Goal: Task Accomplishment & Management: Use online tool/utility

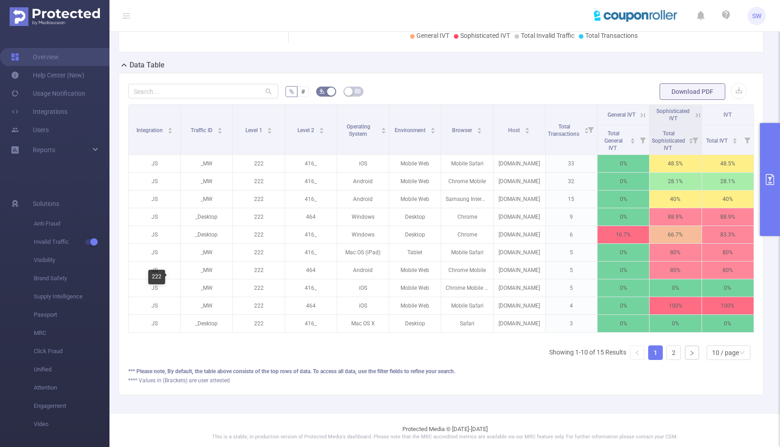
scroll to position [0, 2]
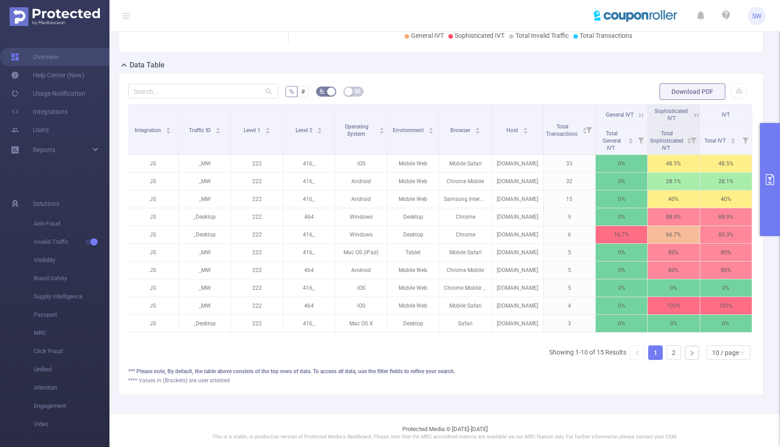
click at [766, 178] on icon "primary" at bounding box center [769, 179] width 8 height 11
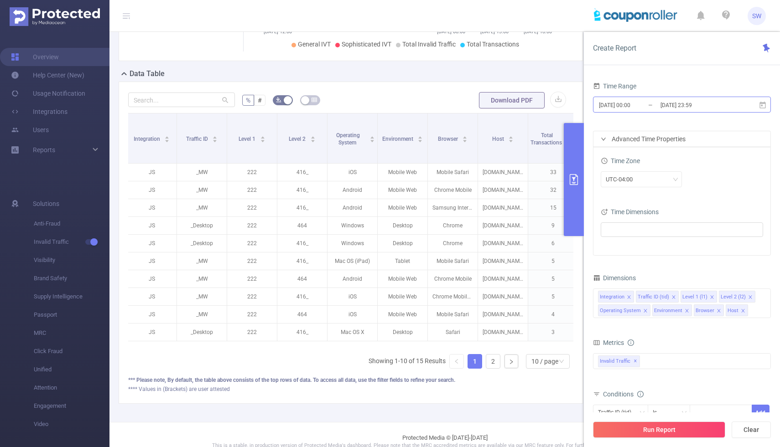
click at [627, 105] on input "[DATE] 00:00" at bounding box center [635, 105] width 74 height 12
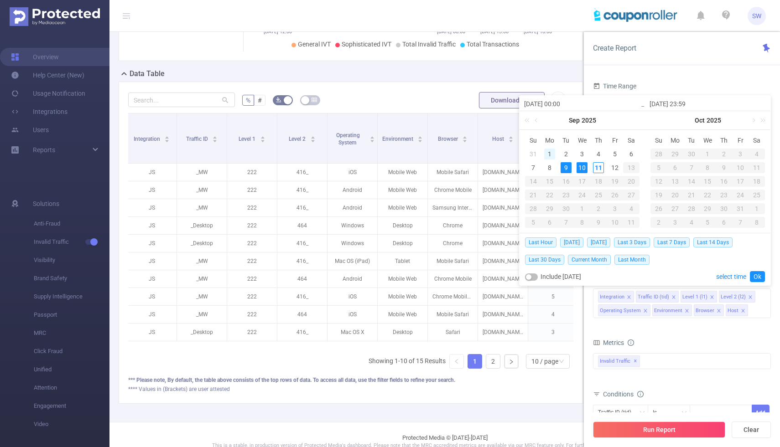
click at [550, 152] on div "1" at bounding box center [549, 154] width 11 height 11
click at [594, 169] on div "11" at bounding box center [598, 167] width 11 height 11
type input "[DATE] 00:00"
type input "[DATE] 23:59"
type input "[DATE] 00:00"
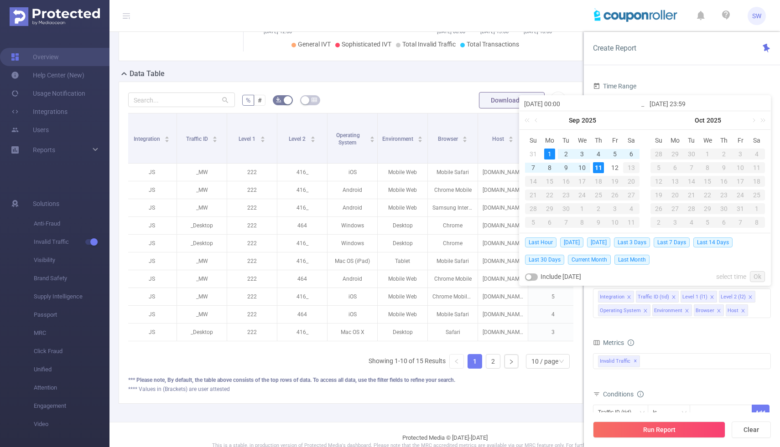
type input "[DATE] 23:59"
click at [758, 274] on link "Ok" at bounding box center [756, 276] width 15 height 11
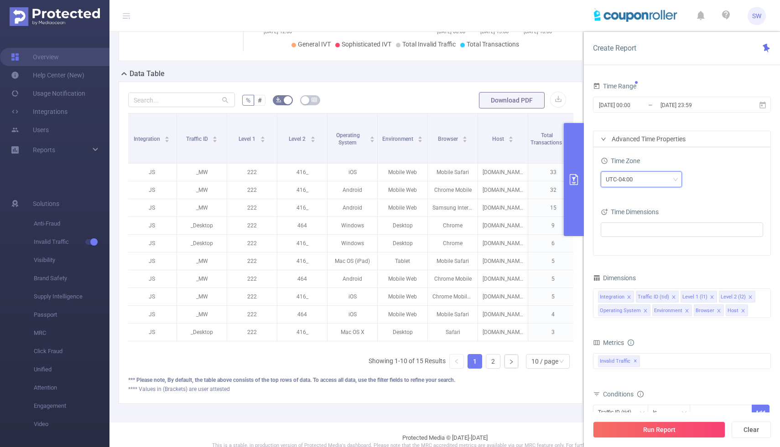
click at [668, 181] on div "UTC-04:00" at bounding box center [640, 179] width 71 height 15
click at [639, 293] on li "UTC-04:00" at bounding box center [640, 296] width 81 height 15
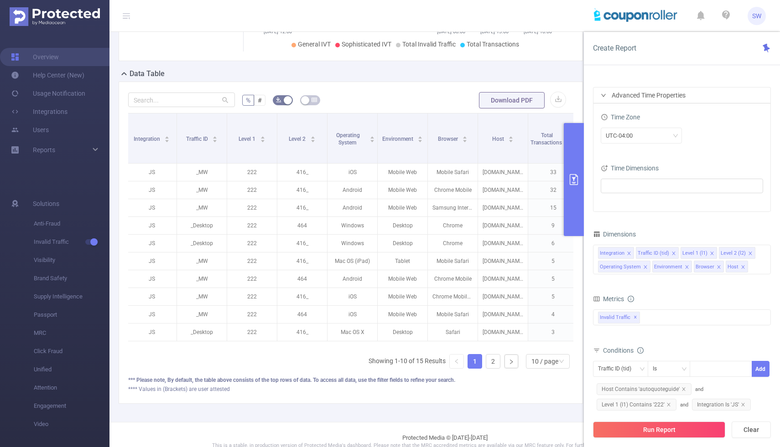
click at [604, 298] on span "Metrics" at bounding box center [608, 298] width 31 height 7
click at [648, 308] on div "bp_total bp_adult bp_arms bp_crime bp_death_injury_military bp_piracy bp_hate_a…" at bounding box center [682, 324] width 178 height 32
click at [648, 318] on div "Invalid Traffic ✕" at bounding box center [682, 318] width 178 height 16
click at [625, 320] on strong "Anti-Fraud" at bounding box center [630, 321] width 31 height 7
click at [691, 289] on form "Dimensions Integration Traffic ID (tid) Level 1 (l1) Level 2 (l2) Operating Sys…" at bounding box center [682, 352] width 178 height 248
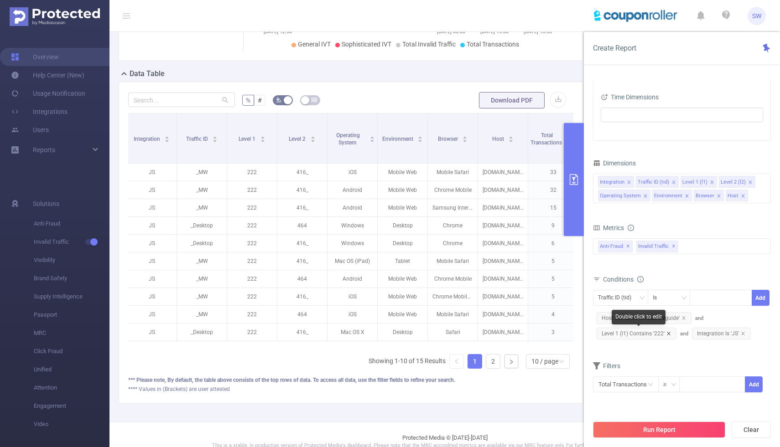
click at [668, 334] on icon "icon: close" at bounding box center [667, 333] width 3 height 3
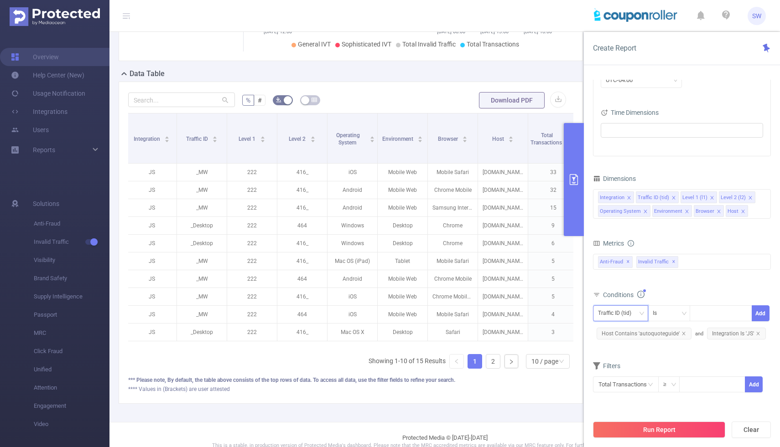
click at [620, 311] on div "Traffic ID (tid)" at bounding box center [618, 313] width 40 height 15
click at [619, 359] on li "Level 1 (l1)" at bounding box center [624, 361] width 62 height 15
click at [704, 313] on div at bounding box center [720, 313] width 52 height 15
type input "376"
click at [721, 331] on li "376" at bounding box center [720, 332] width 62 height 15
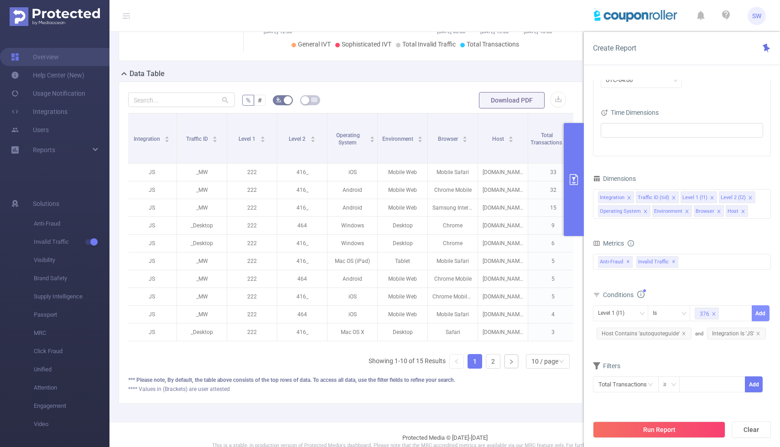
click at [762, 314] on button "Add" at bounding box center [760, 313] width 18 height 16
click at [687, 427] on button "Run Report" at bounding box center [659, 430] width 132 height 16
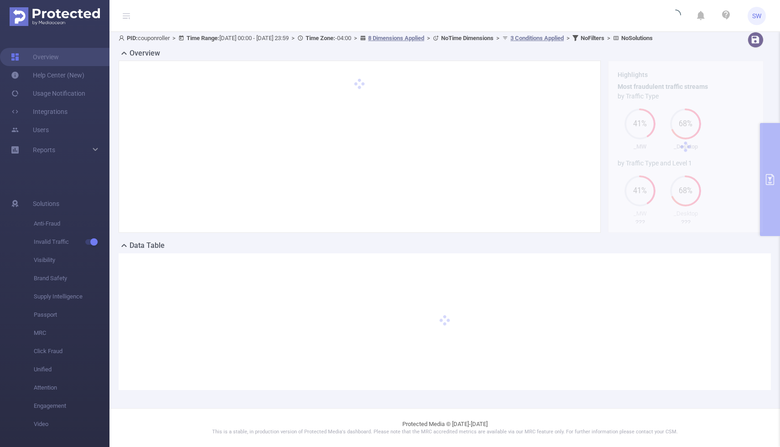
scroll to position [12, 0]
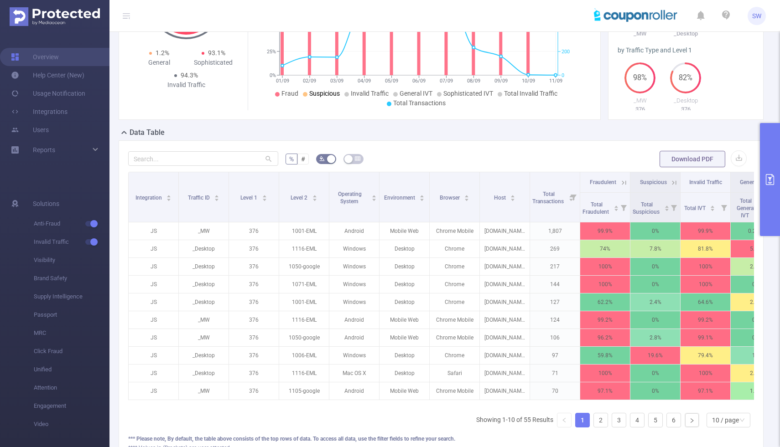
click at [625, 185] on icon at bounding box center [624, 183] width 4 height 4
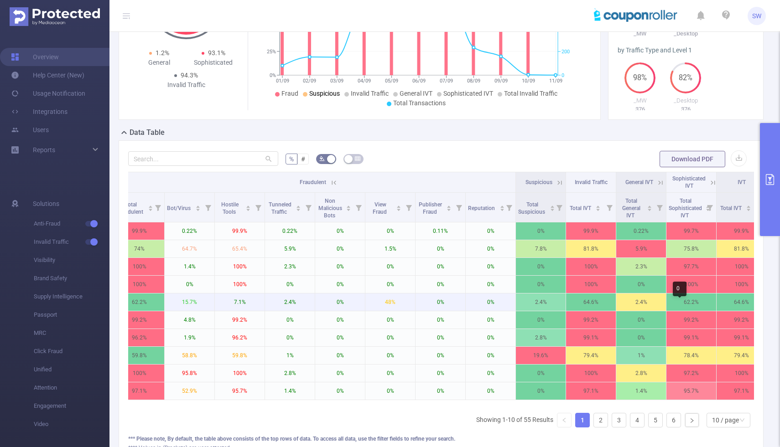
scroll to position [0, 468]
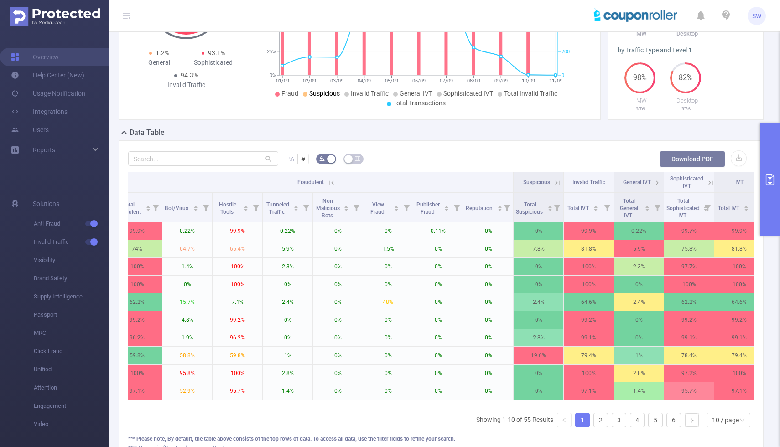
click at [687, 165] on button "Download PDF" at bounding box center [692, 159] width 66 height 16
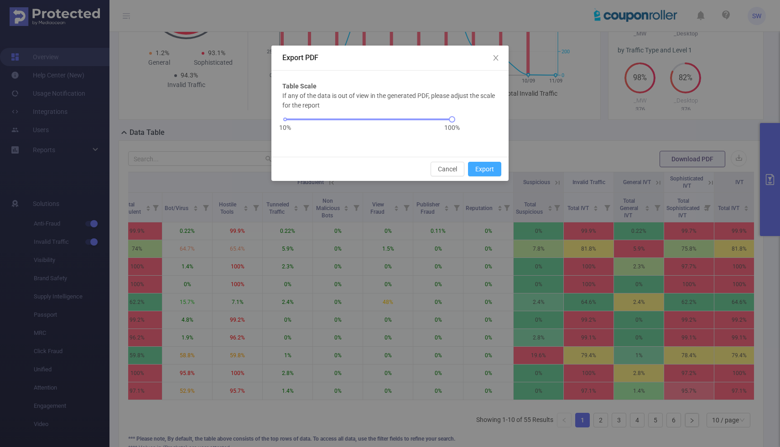
click at [481, 171] on button "Export" at bounding box center [484, 169] width 33 height 15
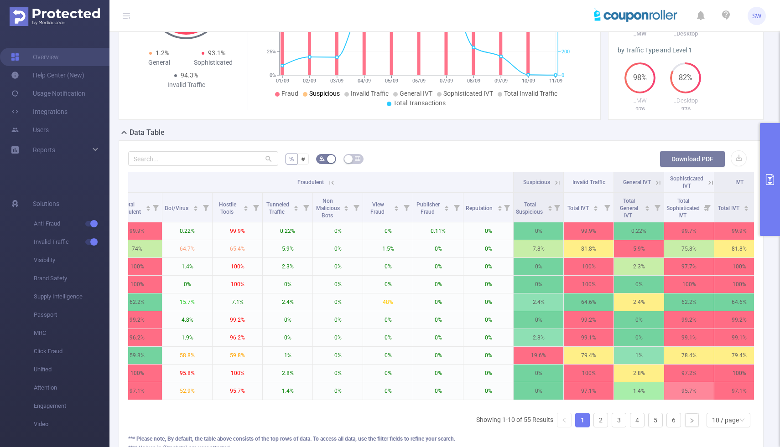
scroll to position [207, 0]
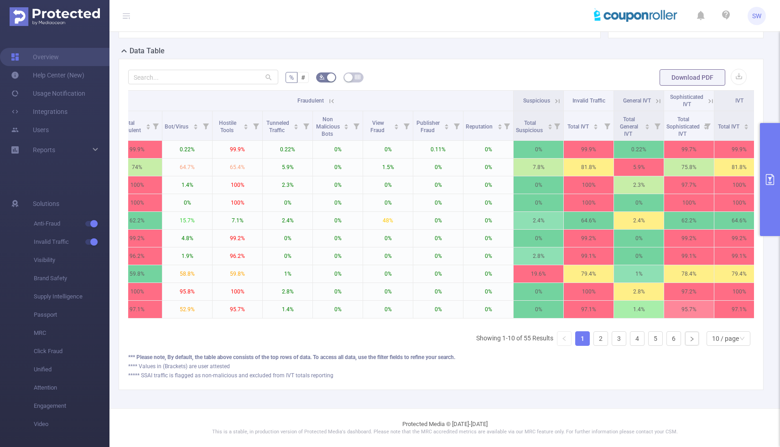
click at [333, 100] on icon at bounding box center [331, 101] width 8 height 8
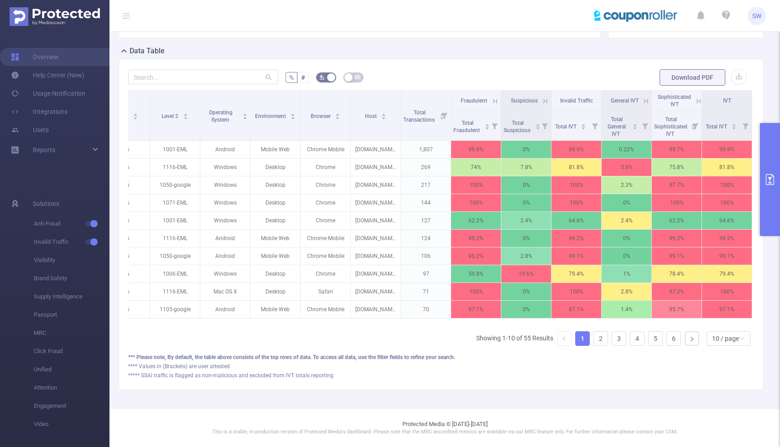
scroll to position [0, 129]
click at [690, 77] on button "Download PDF" at bounding box center [692, 77] width 66 height 16
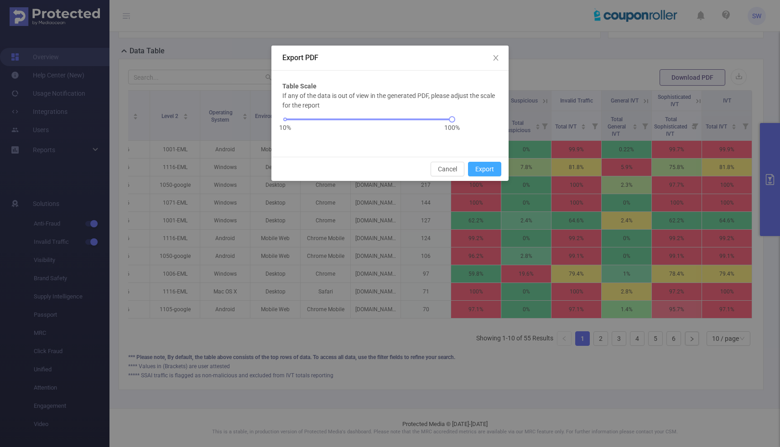
click at [487, 163] on button "Export" at bounding box center [484, 169] width 33 height 15
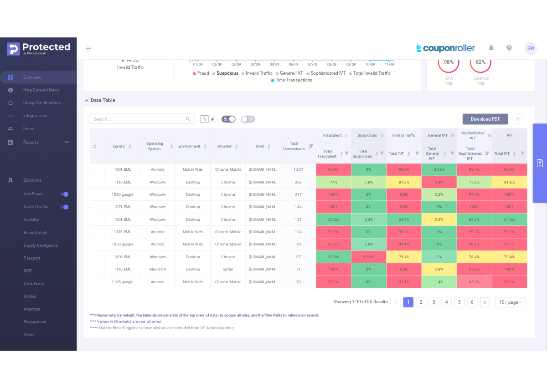
scroll to position [0, 33]
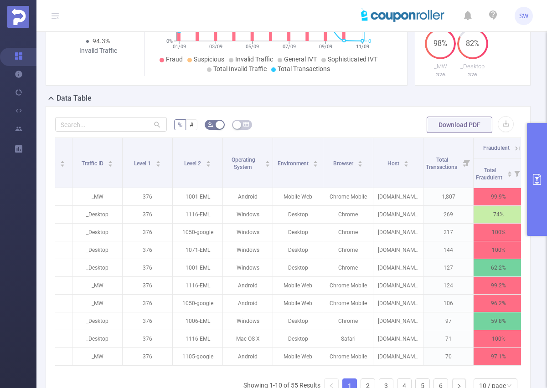
click at [539, 174] on icon "primary" at bounding box center [537, 179] width 11 height 11
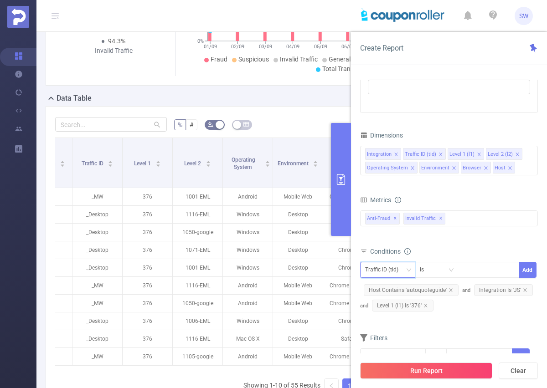
click at [407, 269] on icon "icon: down" at bounding box center [409, 270] width 5 height 3
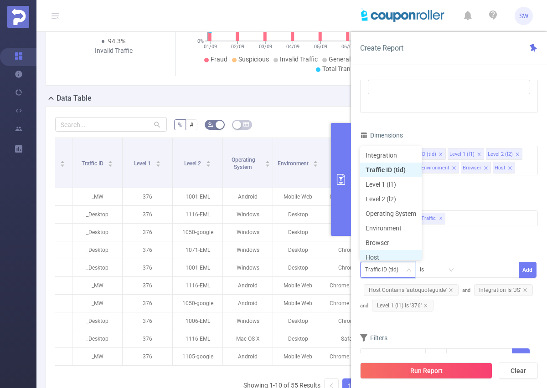
scroll to position [5, 0]
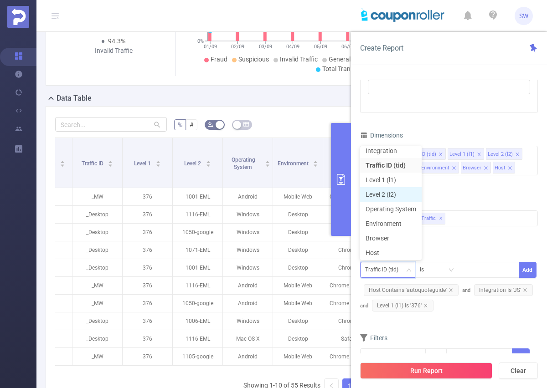
click at [394, 192] on li "Level 2 (l2)" at bounding box center [391, 194] width 62 height 15
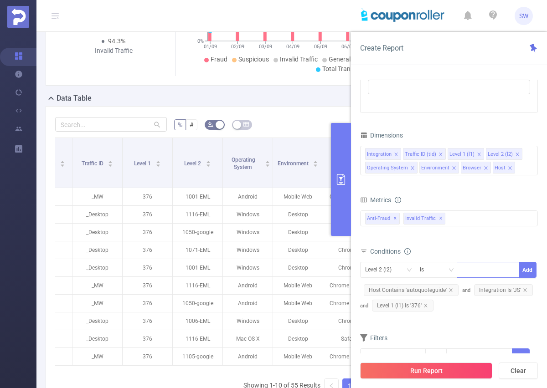
click at [470, 265] on div at bounding box center [488, 270] width 52 height 15
paste input "11000011--EEMLL"
type input "11000011--EEMLL"
click at [492, 292] on li "11000011--EEMLL" at bounding box center [493, 289] width 73 height 15
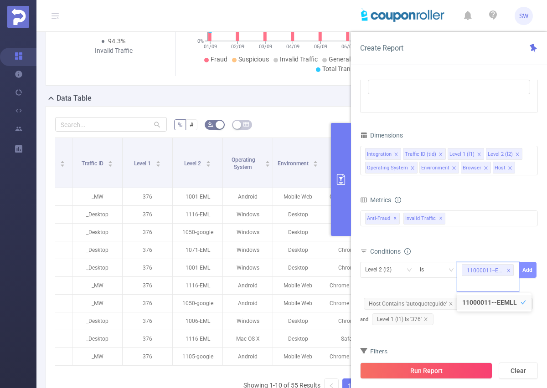
click at [529, 269] on button "Add" at bounding box center [528, 270] width 18 height 16
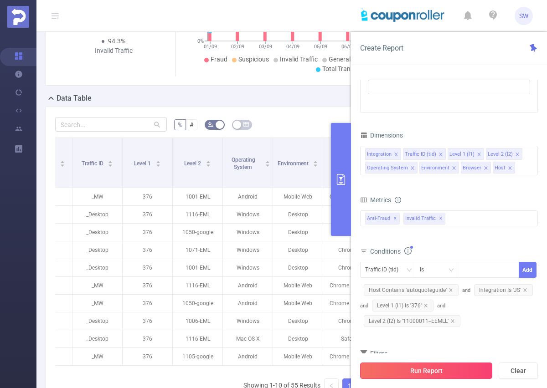
click at [443, 373] on button "Run Report" at bounding box center [426, 371] width 132 height 16
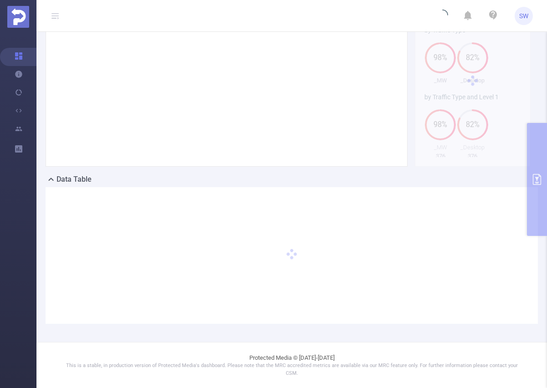
scroll to position [71, 0]
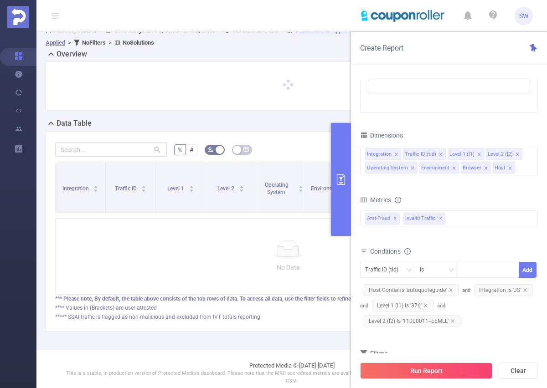
scroll to position [71, 0]
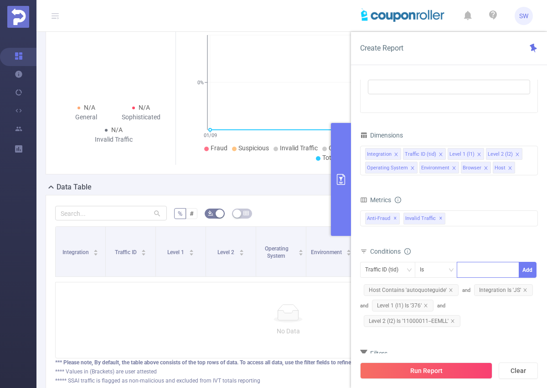
click at [471, 269] on div at bounding box center [488, 270] width 52 height 15
paste input "11000011--EEMLL"
type input "1"
type input "1001-EML"
click at [488, 290] on li "1001-EML" at bounding box center [488, 289] width 62 height 15
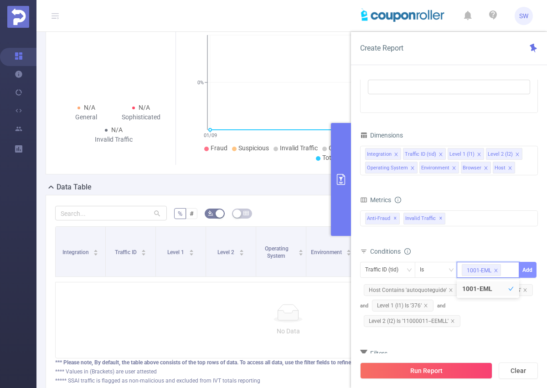
click at [526, 272] on button "Add" at bounding box center [528, 270] width 18 height 16
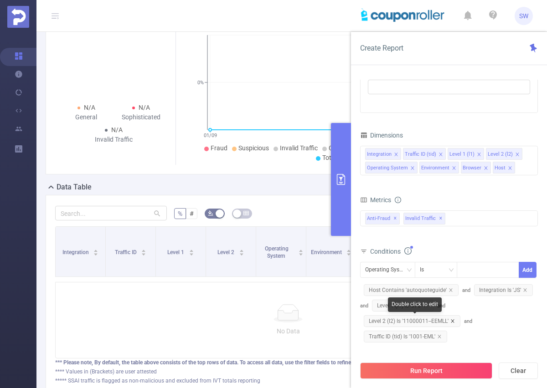
click at [453, 323] on icon "icon: close" at bounding box center [452, 321] width 5 height 5
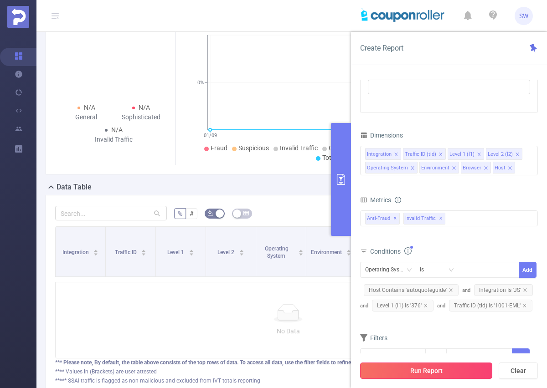
click at [452, 373] on button "Run Report" at bounding box center [426, 371] width 132 height 16
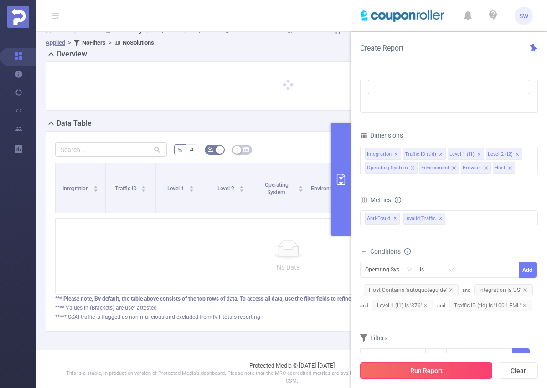
scroll to position [71, 0]
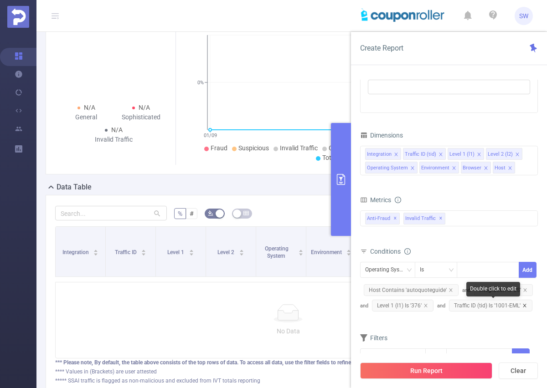
click at [525, 305] on icon "icon: close" at bounding box center [524, 305] width 3 height 3
click at [408, 271] on icon "icon: down" at bounding box center [408, 270] width 5 height 5
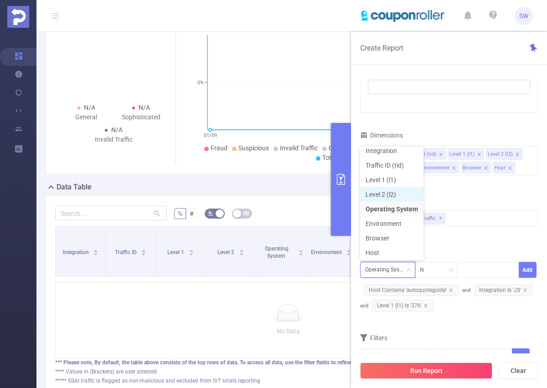
click at [398, 193] on li "Level 2 (l2)" at bounding box center [391, 194] width 63 height 15
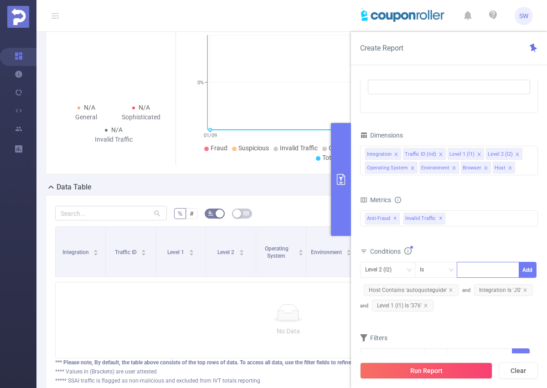
click at [472, 275] on div at bounding box center [488, 270] width 52 height 15
type input "1001-EML"
click at [496, 292] on li "1001-EML" at bounding box center [488, 289] width 62 height 15
click at [527, 272] on button "Add" at bounding box center [528, 270] width 18 height 16
click at [445, 367] on button "Run Report" at bounding box center [426, 371] width 132 height 16
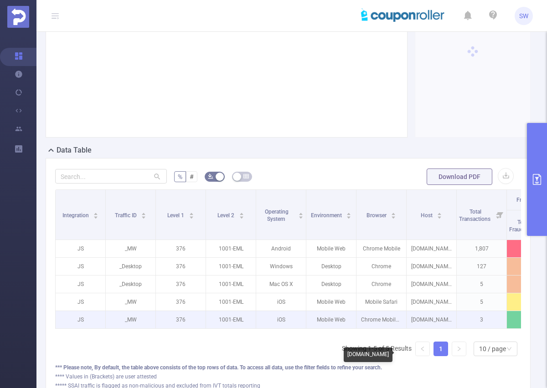
scroll to position [112, 0]
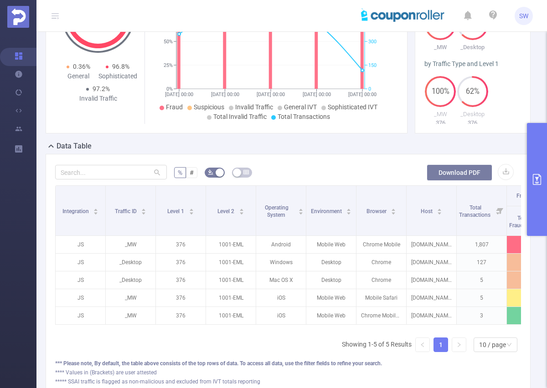
click at [458, 180] on button "Download PDF" at bounding box center [460, 173] width 66 height 16
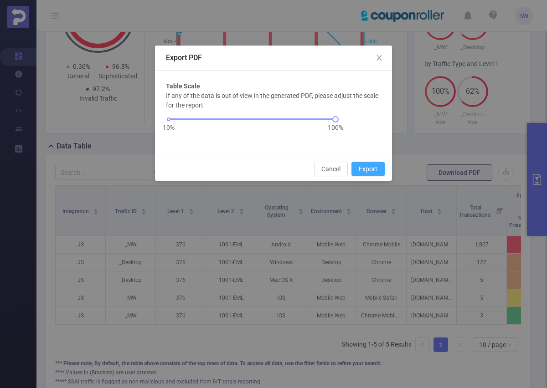
click at [363, 170] on button "Export" at bounding box center [367, 169] width 33 height 15
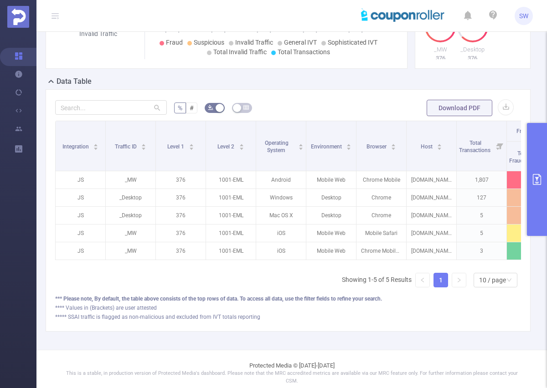
click at [532, 174] on button "primary" at bounding box center [537, 179] width 20 height 113
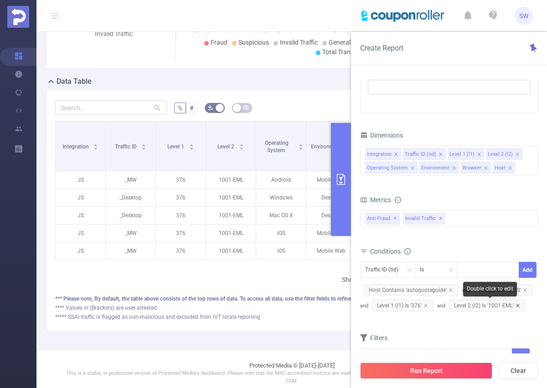
click at [518, 305] on icon "icon: close" at bounding box center [518, 306] width 5 height 5
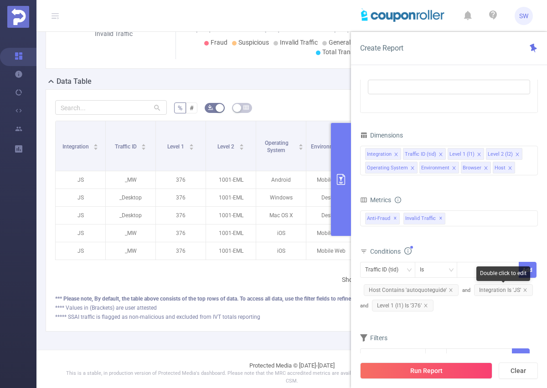
click at [479, 270] on div "Double click to edit" at bounding box center [503, 274] width 54 height 15
click at [467, 268] on div at bounding box center [488, 270] width 52 height 15
type input "1116-EML"
click at [473, 293] on li "1116-EML" at bounding box center [488, 289] width 62 height 15
click at [522, 273] on button "Add" at bounding box center [528, 270] width 18 height 16
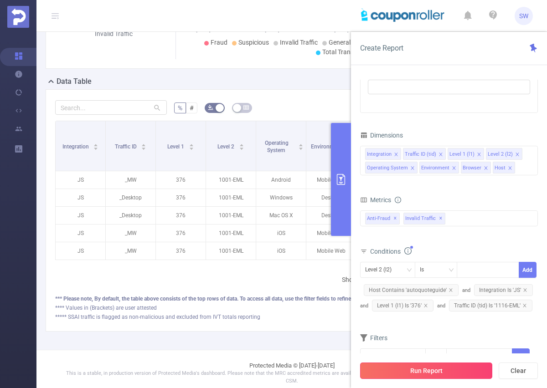
click at [426, 372] on button "Run Report" at bounding box center [426, 371] width 132 height 16
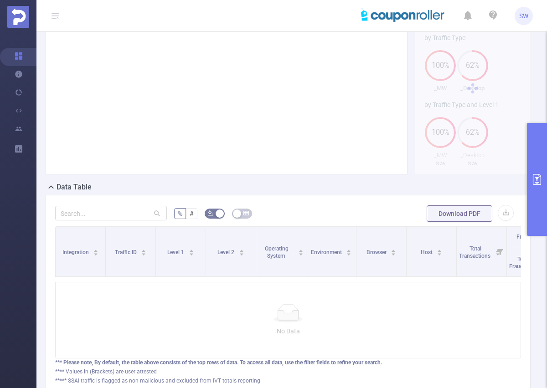
scroll to position [11, 0]
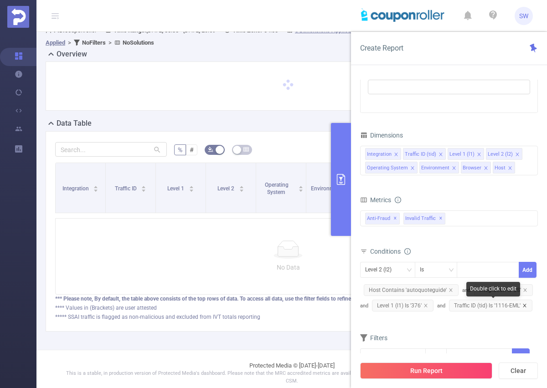
click at [524, 306] on icon "icon: close" at bounding box center [524, 305] width 3 height 3
click at [474, 273] on div at bounding box center [488, 270] width 52 height 15
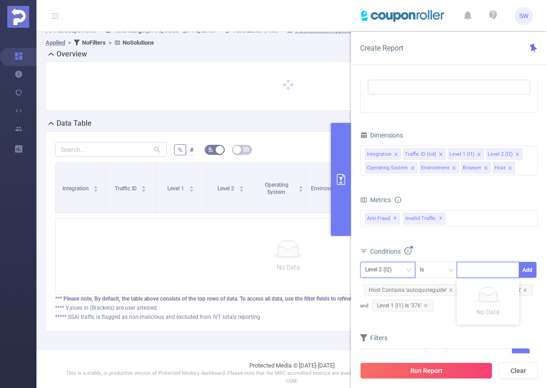
click at [406, 271] on icon "icon: down" at bounding box center [408, 270] width 5 height 5
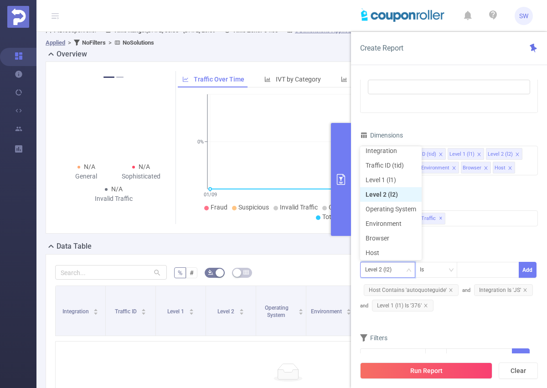
click at [383, 198] on li "Level 2 (l2)" at bounding box center [391, 194] width 62 height 15
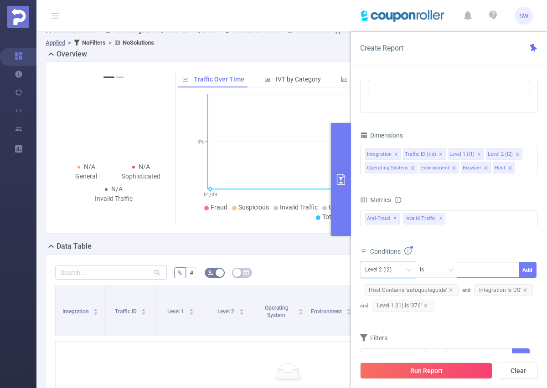
click at [468, 269] on div at bounding box center [488, 270] width 52 height 15
type input "1116-EML"
click at [475, 290] on li "1116-EML" at bounding box center [488, 289] width 62 height 15
click at [528, 272] on button "Add" at bounding box center [528, 270] width 18 height 16
click at [417, 375] on button "Run Report" at bounding box center [426, 371] width 132 height 16
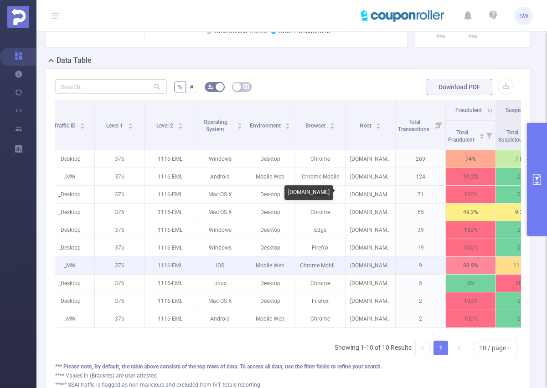
scroll to position [0, 61]
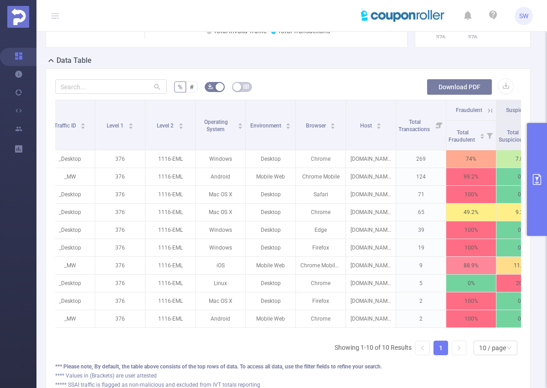
click at [466, 84] on button "Download PDF" at bounding box center [460, 87] width 66 height 16
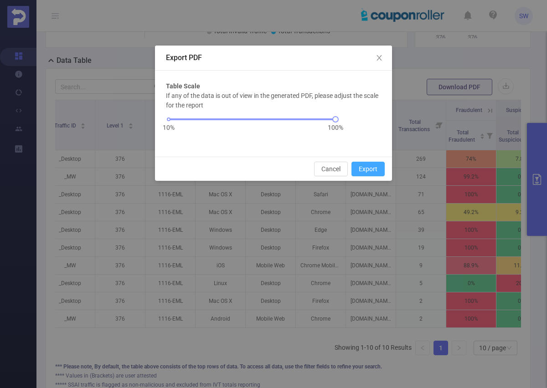
click at [370, 167] on button "Export" at bounding box center [367, 169] width 33 height 15
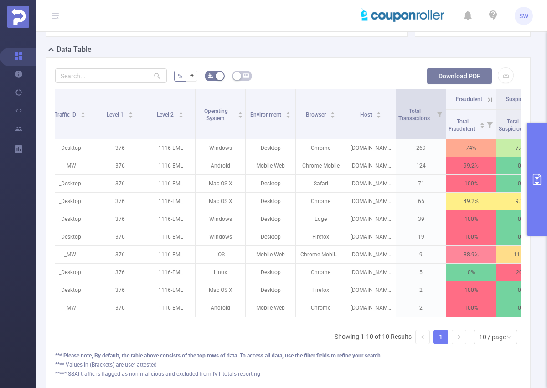
scroll to position [208, 0]
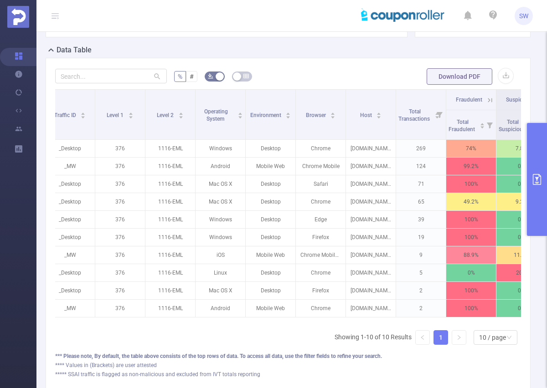
click at [537, 175] on icon "primary" at bounding box center [537, 179] width 11 height 11
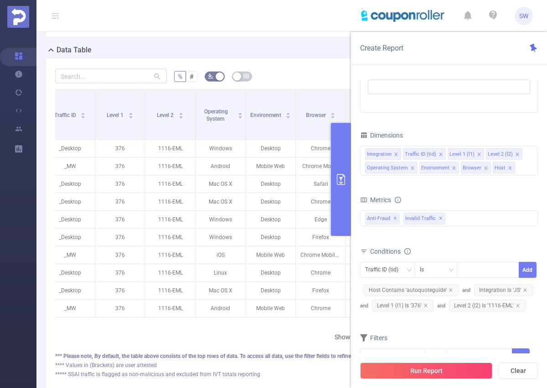
click at [522, 304] on span "Level 2 (l2) Is '1116-EML'" at bounding box center [487, 306] width 77 height 12
click at [518, 306] on icon "icon: close" at bounding box center [517, 305] width 3 height 3
click at [367, 268] on div "Traffic ID (tid)" at bounding box center [385, 270] width 40 height 15
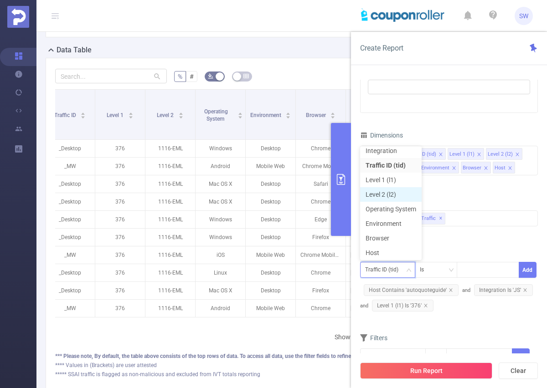
click at [389, 196] on li "Level 2 (l2)" at bounding box center [391, 194] width 62 height 15
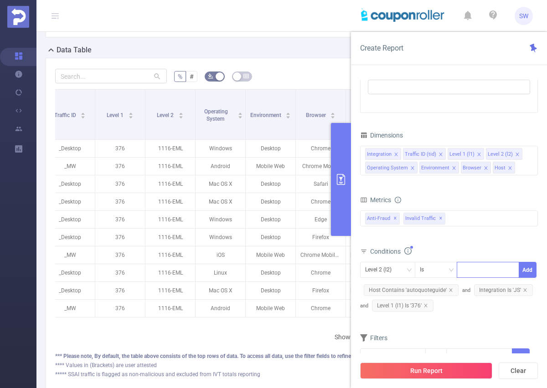
click at [470, 268] on div at bounding box center [488, 270] width 52 height 15
type input "1050-google"
click at [528, 271] on button "Add" at bounding box center [528, 270] width 18 height 16
click at [440, 371] on button "Run Report" at bounding box center [426, 371] width 132 height 16
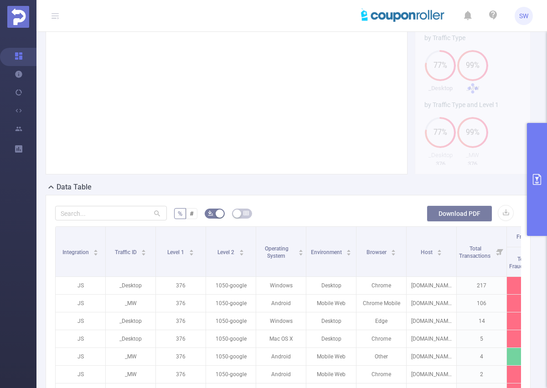
click at [469, 213] on button "Download PDF" at bounding box center [460, 214] width 66 height 16
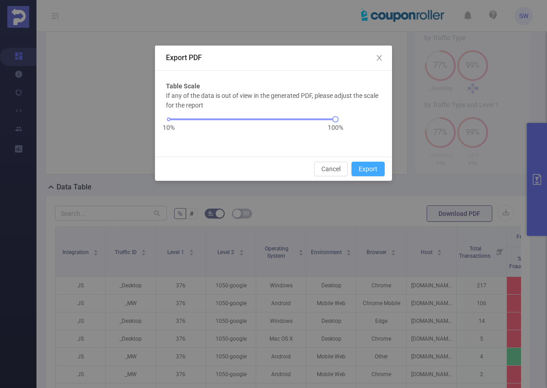
click at [361, 165] on button "Export" at bounding box center [367, 169] width 33 height 15
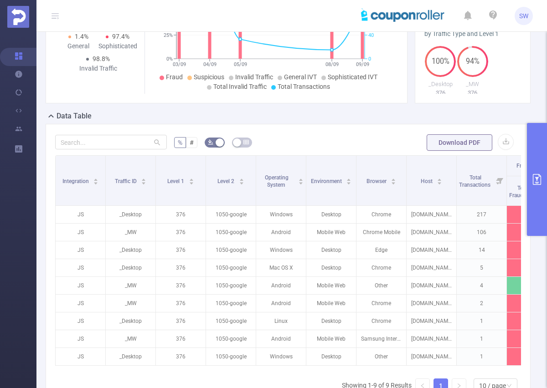
click at [537, 158] on button "primary" at bounding box center [537, 179] width 20 height 113
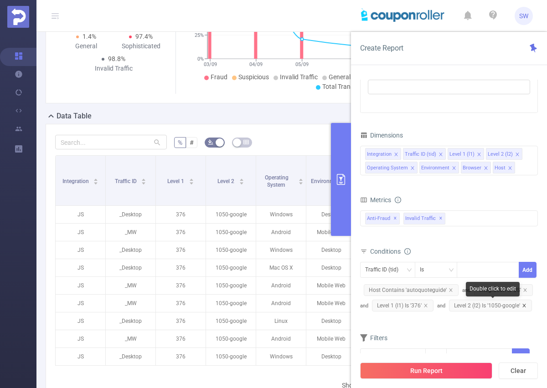
click at [524, 306] on icon "icon: close" at bounding box center [524, 306] width 5 height 5
click at [403, 268] on div "Traffic ID (tid)" at bounding box center [385, 270] width 40 height 15
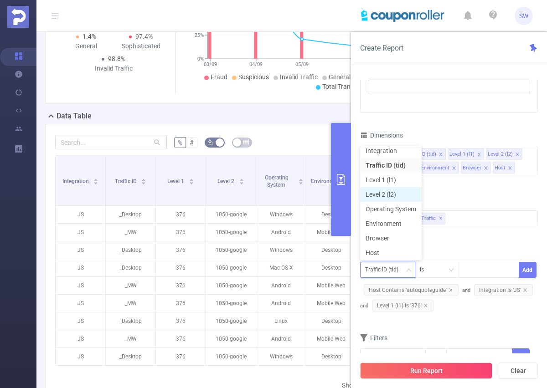
click at [381, 196] on li "Level 2 (l2)" at bounding box center [391, 194] width 62 height 15
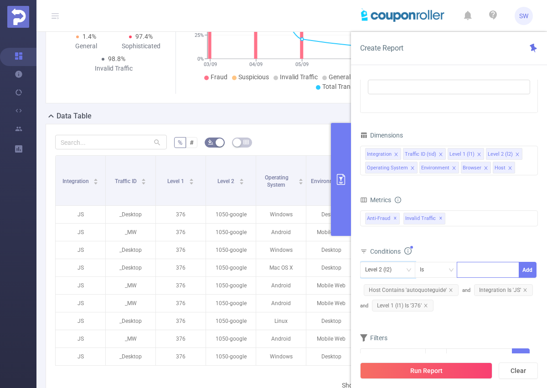
click at [465, 269] on input at bounding box center [464, 270] width 4 height 12
type input "1071-EML"
click at [534, 269] on button "Add" at bounding box center [528, 270] width 18 height 16
click at [446, 372] on button "Run Report" at bounding box center [426, 371] width 132 height 16
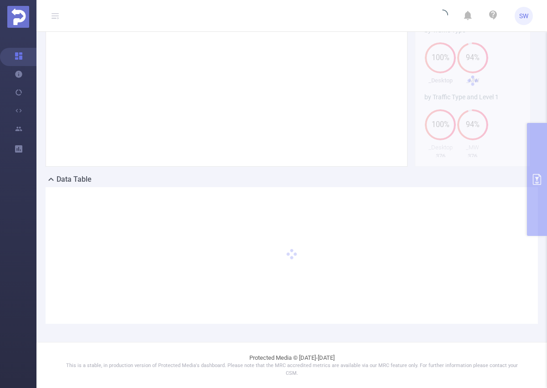
scroll to position [71, 0]
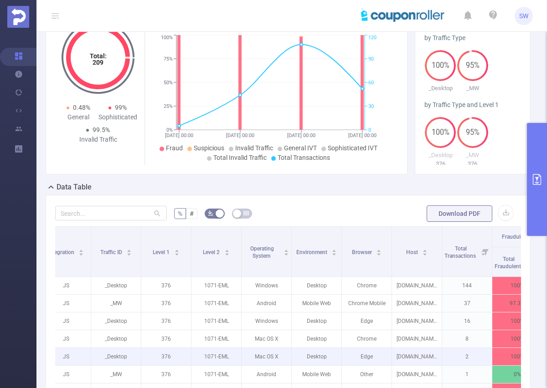
scroll to position [0, 15]
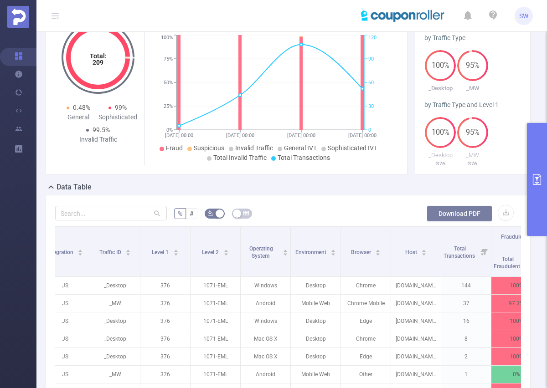
click at [458, 212] on button "Download PDF" at bounding box center [460, 214] width 66 height 16
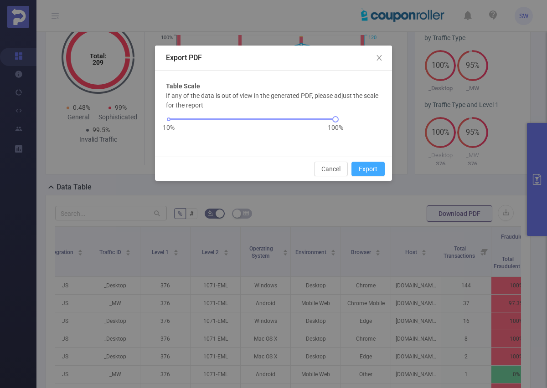
click at [359, 167] on button "Export" at bounding box center [367, 169] width 33 height 15
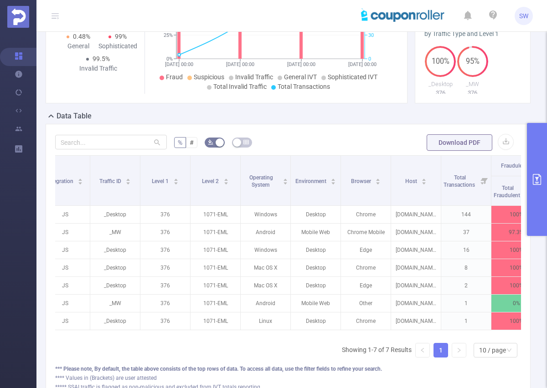
click at [528, 164] on button "primary" at bounding box center [537, 179] width 20 height 113
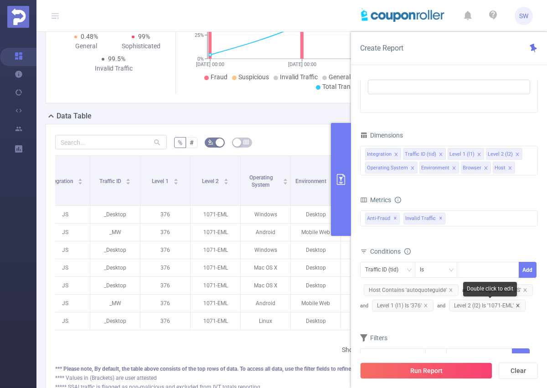
click at [519, 305] on icon "icon: close" at bounding box center [518, 306] width 5 height 5
click at [402, 269] on div "Traffic ID (tid)" at bounding box center [385, 270] width 40 height 15
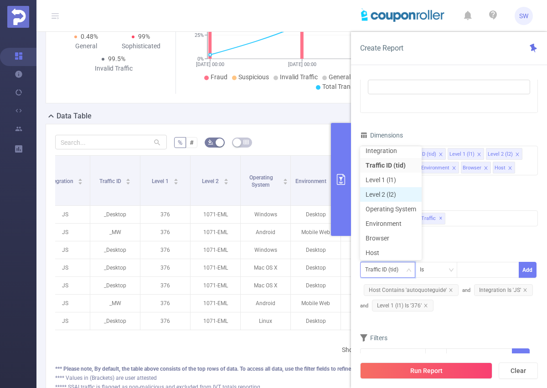
click at [382, 188] on li "Level 2 (l2)" at bounding box center [391, 194] width 62 height 15
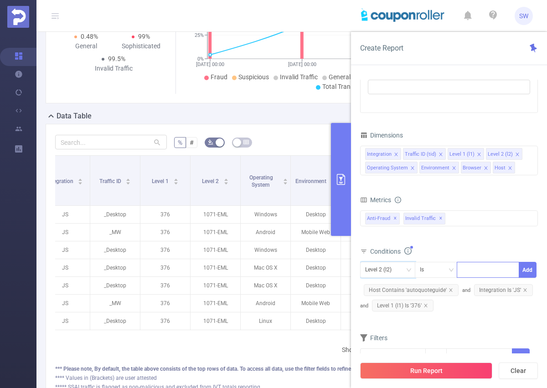
click at [466, 271] on input at bounding box center [464, 270] width 4 height 12
type input "1006-EML"
click at [483, 289] on li "1006-EML" at bounding box center [488, 289] width 62 height 15
click at [527, 271] on button "Add" at bounding box center [528, 270] width 18 height 16
click at [454, 372] on button "Run Report" at bounding box center [426, 371] width 132 height 16
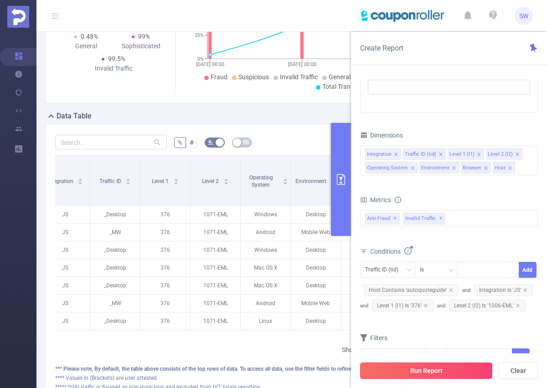
scroll to position [71, 0]
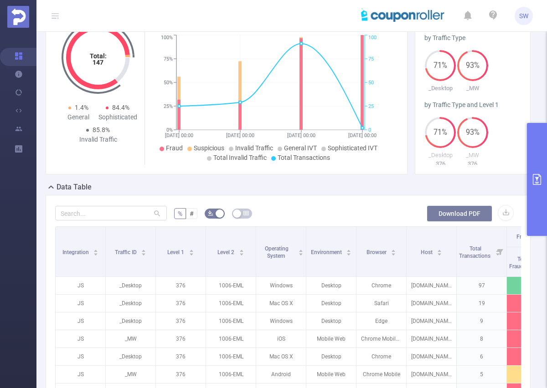
click at [472, 213] on button "Download PDF" at bounding box center [460, 214] width 66 height 16
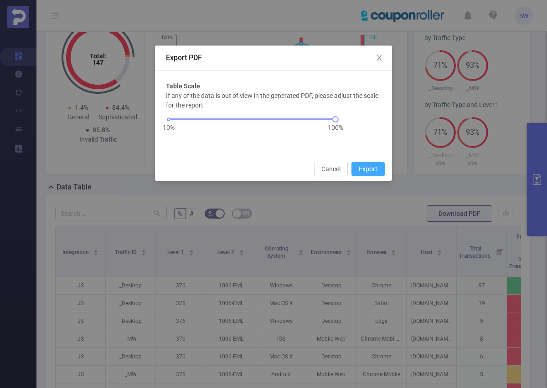
click at [365, 164] on button "Export" at bounding box center [367, 169] width 33 height 15
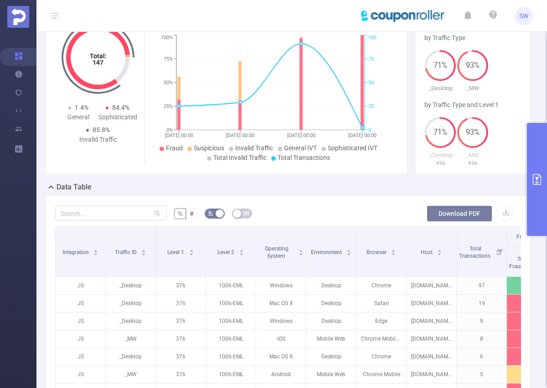
click at [467, 206] on button "Download PDF" at bounding box center [460, 214] width 66 height 16
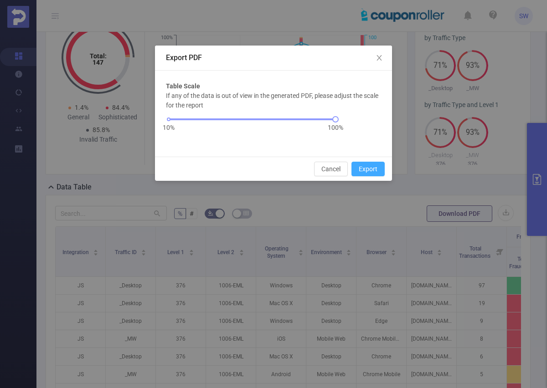
click at [372, 174] on button "Export" at bounding box center [367, 169] width 33 height 15
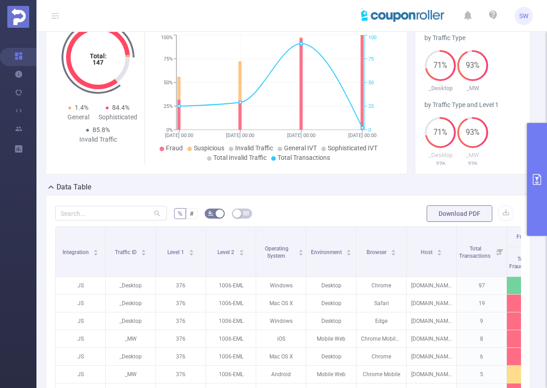
click at [536, 174] on icon "primary" at bounding box center [537, 179] width 8 height 11
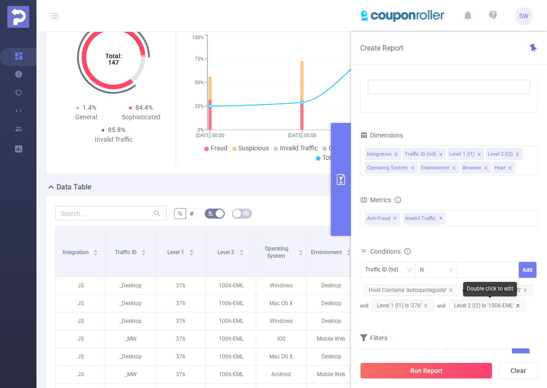
click at [520, 304] on icon "icon: close" at bounding box center [518, 306] width 5 height 5
click at [410, 268] on icon "icon: down" at bounding box center [408, 270] width 5 height 5
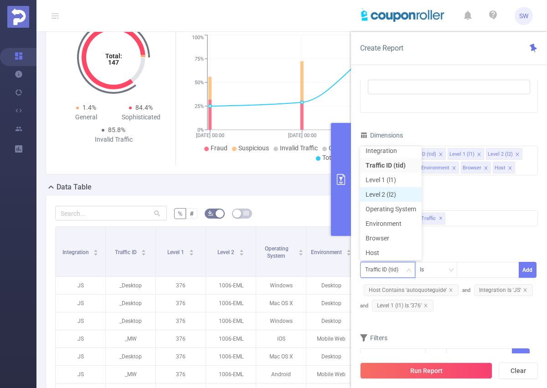
click at [387, 192] on li "Level 2 (l2)" at bounding box center [391, 194] width 62 height 15
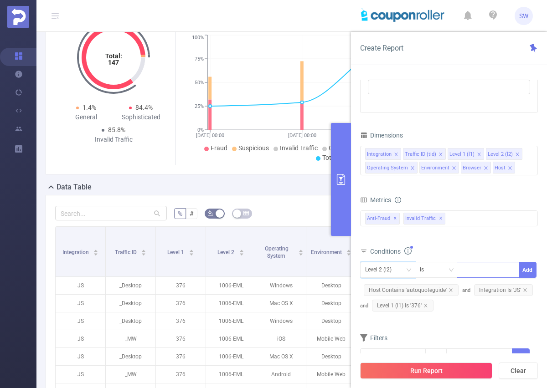
click at [476, 267] on div at bounding box center [488, 270] width 52 height 15
type input "1105-google"
click at [527, 269] on button "Add" at bounding box center [528, 270] width 18 height 16
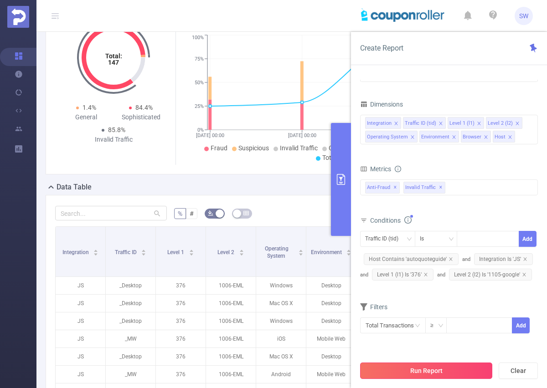
click at [437, 367] on button "Run Report" at bounding box center [426, 371] width 132 height 16
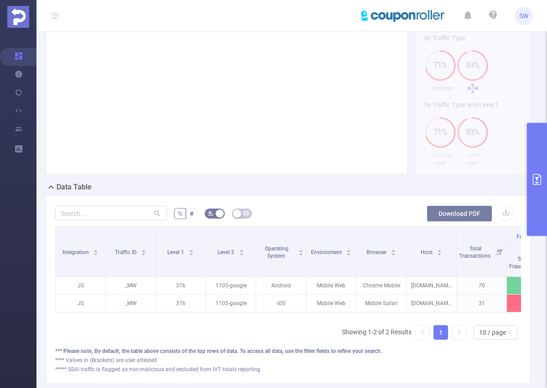
click at [461, 210] on button "Download PDF" at bounding box center [460, 214] width 66 height 16
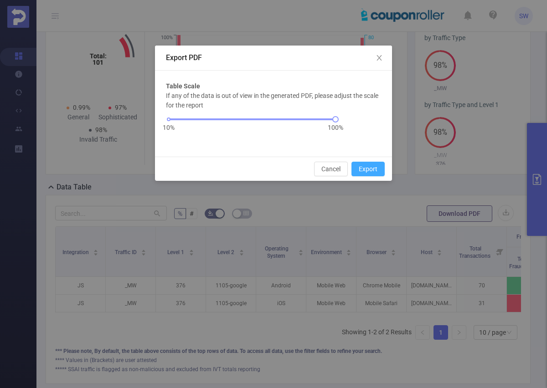
click at [366, 167] on button "Export" at bounding box center [367, 169] width 33 height 15
